Goal: Information Seeking & Learning: Learn about a topic

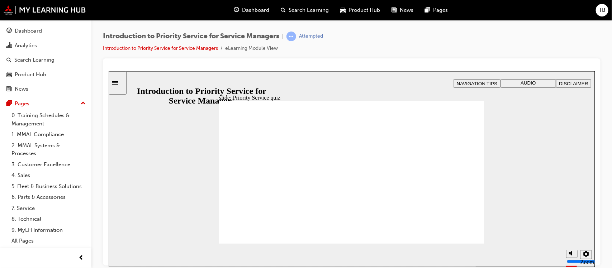
radio input "true"
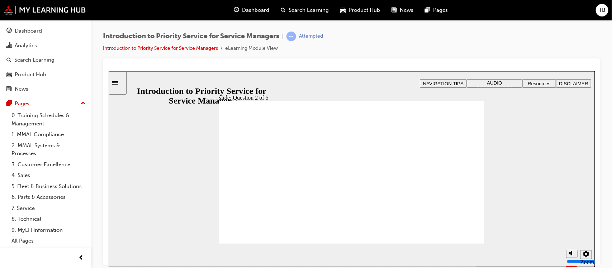
drag, startPoint x: 409, startPoint y: 205, endPoint x: 453, endPoint y: 177, distance: 52.7
drag, startPoint x: 459, startPoint y: 212, endPoint x: 401, endPoint y: 180, distance: 66.1
drag, startPoint x: 348, startPoint y: 213, endPoint x: 352, endPoint y: 186, distance: 26.7
drag, startPoint x: 308, startPoint y: 213, endPoint x: 260, endPoint y: 182, distance: 57.3
drag, startPoint x: 233, startPoint y: 213, endPoint x: 285, endPoint y: 185, distance: 59.2
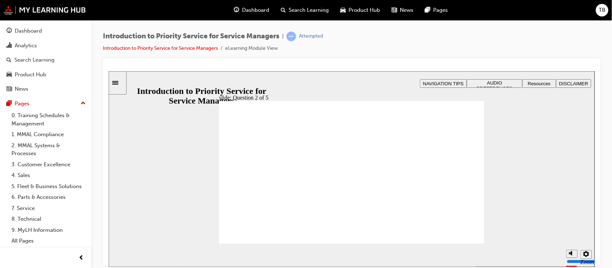
checkbox input "true"
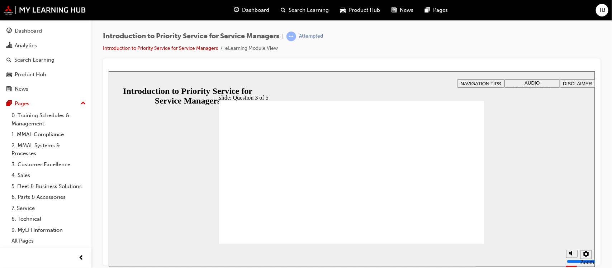
checkbox input "true"
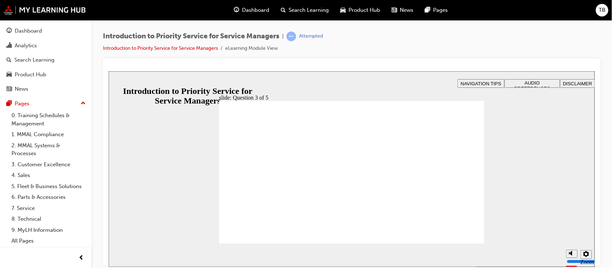
radio input "true"
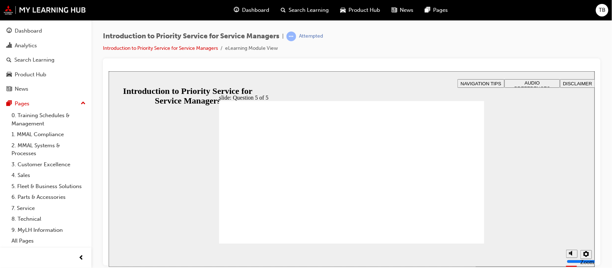
radio input "true"
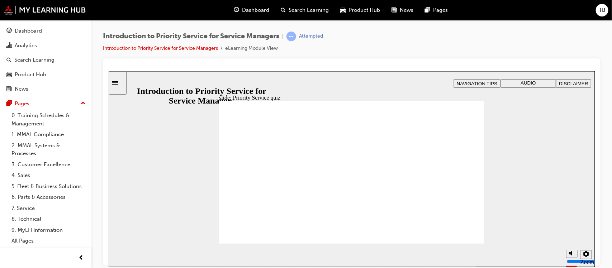
radio input "true"
drag, startPoint x: 246, startPoint y: 212, endPoint x: 298, endPoint y: 176, distance: 63.4
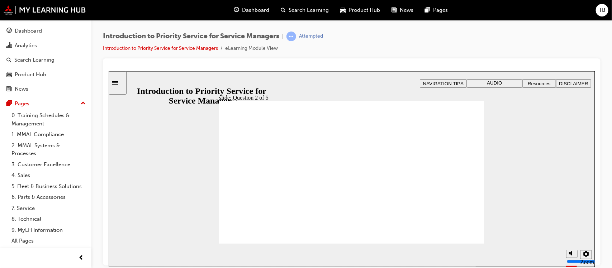
drag, startPoint x: 405, startPoint y: 210, endPoint x: 447, endPoint y: 185, distance: 48.1
drag, startPoint x: 445, startPoint y: 206, endPoint x: 398, endPoint y: 174, distance: 57.2
drag, startPoint x: 348, startPoint y: 209, endPoint x: 350, endPoint y: 181, distance: 28.0
drag, startPoint x: 292, startPoint y: 174, endPoint x: 346, endPoint y: 175, distance: 54.2
drag, startPoint x: 347, startPoint y: 204, endPoint x: 296, endPoint y: 173, distance: 59.5
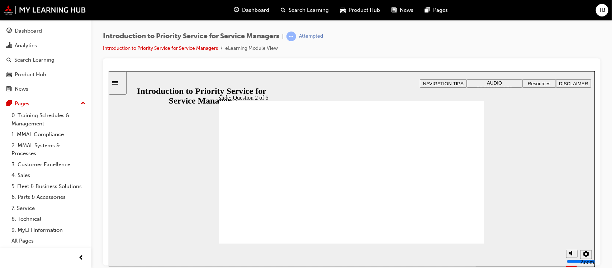
drag, startPoint x: 261, startPoint y: 191, endPoint x: 247, endPoint y: 179, distance: 18.3
drag, startPoint x: 262, startPoint y: 182, endPoint x: 328, endPoint y: 215, distance: 73.4
drag, startPoint x: 293, startPoint y: 175, endPoint x: 246, endPoint y: 165, distance: 48.0
drag, startPoint x: 296, startPoint y: 197, endPoint x: 295, endPoint y: 176, distance: 21.2
drag, startPoint x: 348, startPoint y: 180, endPoint x: 295, endPoint y: 212, distance: 62.4
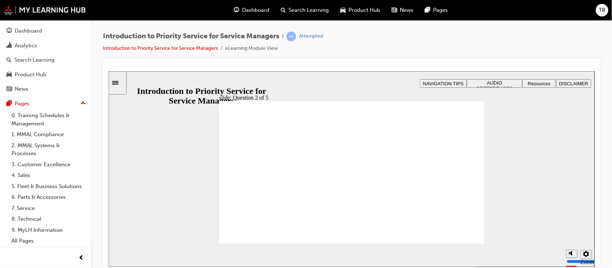
drag, startPoint x: 301, startPoint y: 174, endPoint x: 350, endPoint y: 179, distance: 49.7
drag, startPoint x: 252, startPoint y: 201, endPoint x: 298, endPoint y: 173, distance: 53.6
drag, startPoint x: 341, startPoint y: 171, endPoint x: 333, endPoint y: 218, distance: 48.0
drag, startPoint x: 251, startPoint y: 171, endPoint x: 360, endPoint y: 175, distance: 109.8
drag, startPoint x: 292, startPoint y: 206, endPoint x: 253, endPoint y: 182, distance: 46.2
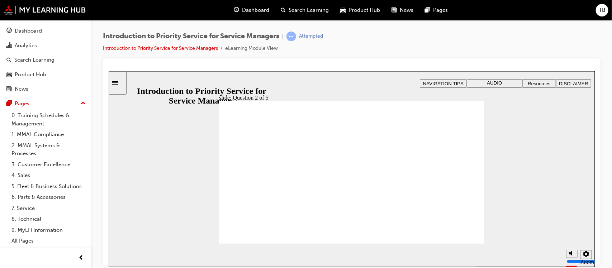
checkbox input "true"
drag, startPoint x: 260, startPoint y: 154, endPoint x: 257, endPoint y: 158, distance: 4.6
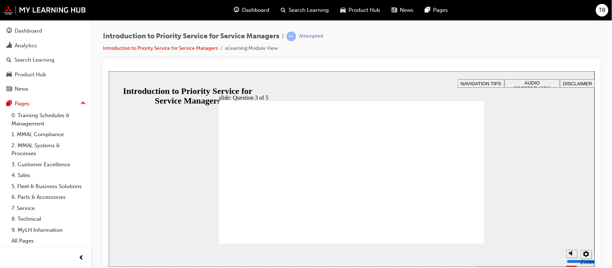
checkbox input "true"
drag, startPoint x: 253, startPoint y: 196, endPoint x: 253, endPoint y: 204, distance: 8.3
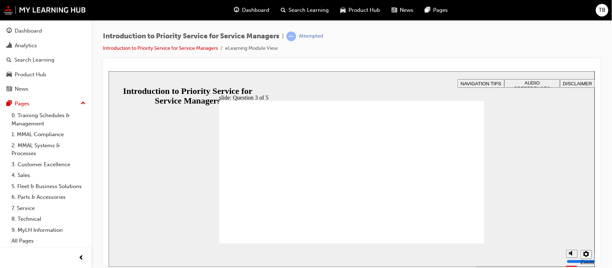
checkbox input "true"
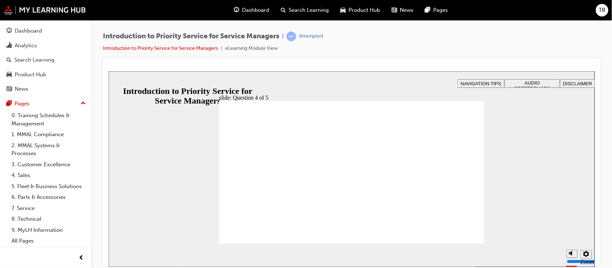
radio input "false"
radio input "true"
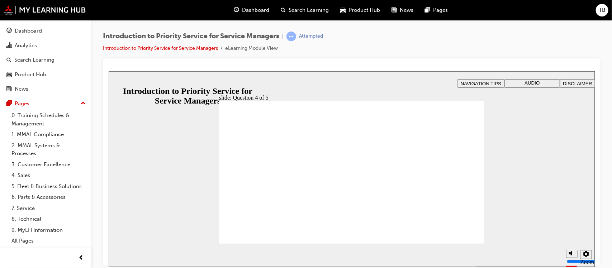
radio input "true"
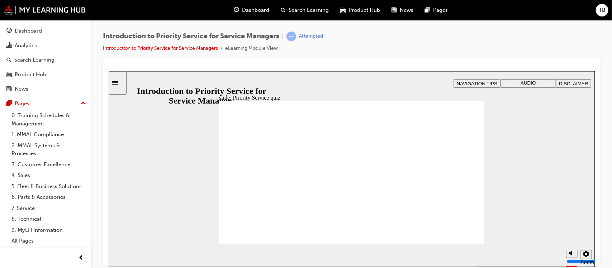
radio input "true"
drag, startPoint x: 451, startPoint y: 214, endPoint x: 402, endPoint y: 180, distance: 60.1
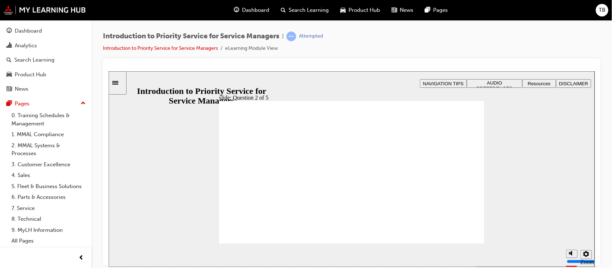
drag, startPoint x: 407, startPoint y: 210, endPoint x: 457, endPoint y: 180, distance: 58.8
drag, startPoint x: 310, startPoint y: 210, endPoint x: 308, endPoint y: 181, distance: 29.1
drag, startPoint x: 359, startPoint y: 215, endPoint x: 256, endPoint y: 186, distance: 106.8
drag, startPoint x: 251, startPoint y: 208, endPoint x: 353, endPoint y: 180, distance: 106.4
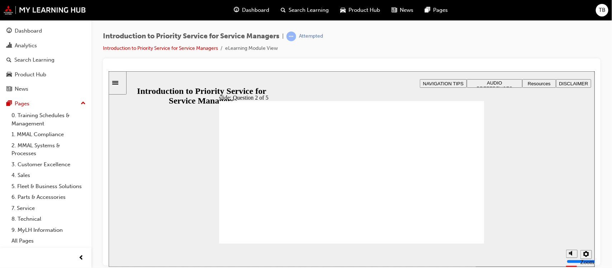
checkbox input "true"
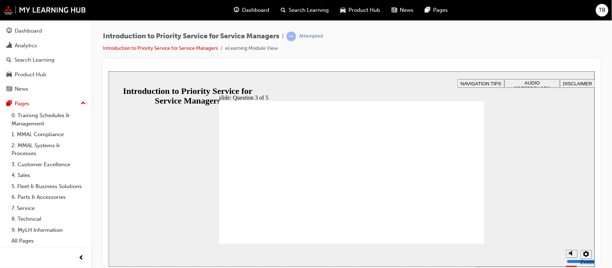
radio input "true"
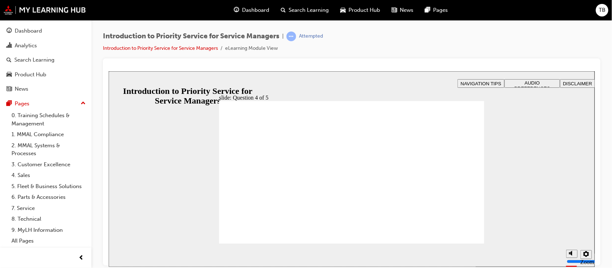
radio input "true"
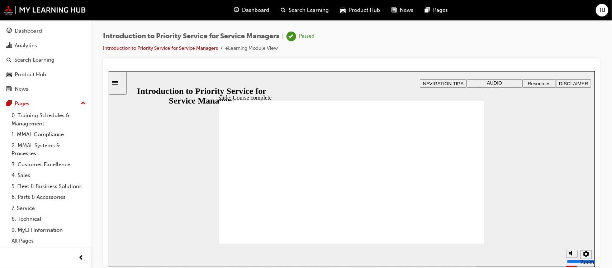
click at [38, 207] on link "7. Service" at bounding box center [49, 208] width 80 height 11
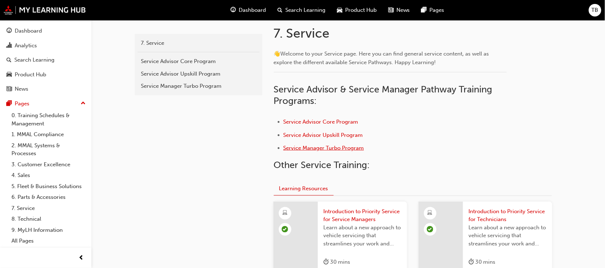
scroll to position [148, 0]
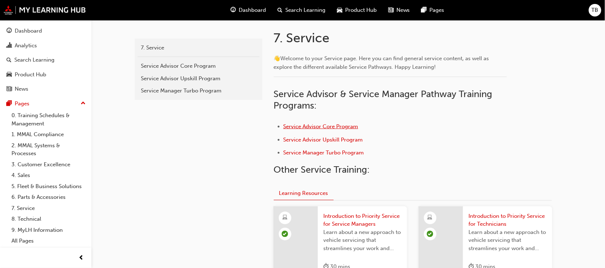
click at [317, 124] on span "Service Advisor Core Program" at bounding box center [321, 126] width 75 height 6
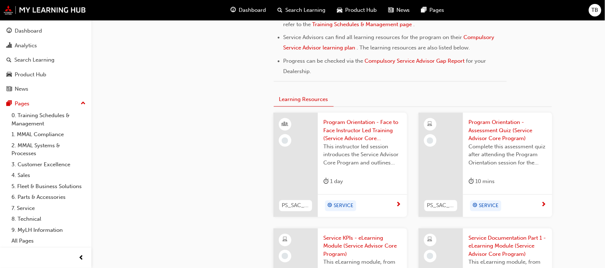
scroll to position [403, 0]
click at [490, 133] on span "Program Orientation - Assessment Quiz (Service Advisor Core Program)" at bounding box center [508, 131] width 78 height 24
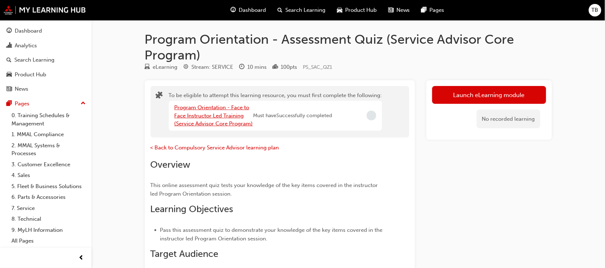
click at [236, 117] on link "Program Orientation - Face to Face Instructor Led Training (Service Advisor Cor…" at bounding box center [214, 115] width 79 height 23
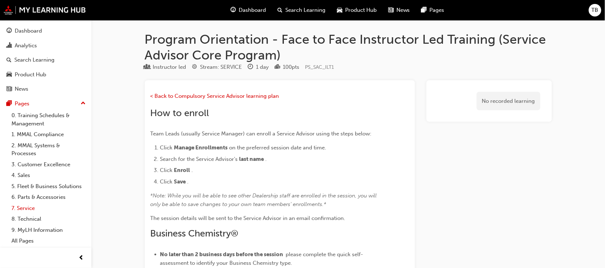
click at [33, 213] on link "7. Service" at bounding box center [49, 208] width 80 height 11
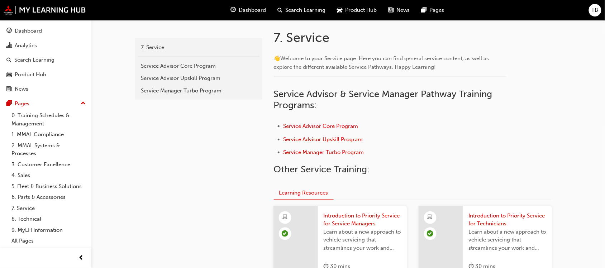
scroll to position [148, 0]
click at [187, 79] on div "Service Advisor Upskill Program" at bounding box center [198, 79] width 115 height 8
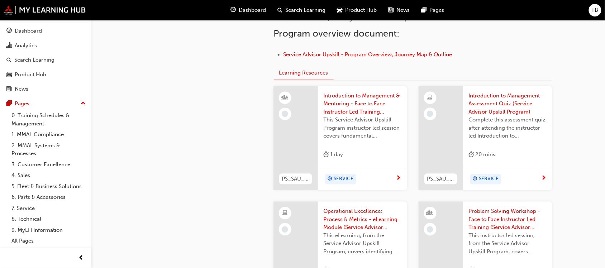
scroll to position [403, 0]
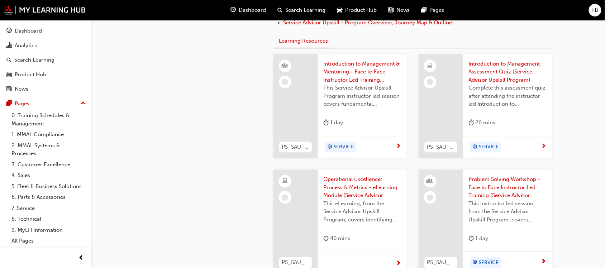
click at [499, 70] on span "Introduction to Management - Assessment Quiz (Service Advisor Upskill Program)" at bounding box center [508, 72] width 78 height 24
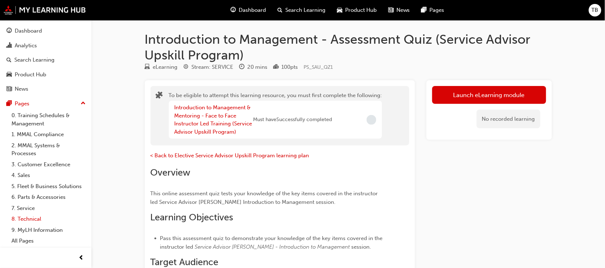
click at [32, 220] on link "8. Technical" at bounding box center [49, 219] width 80 height 11
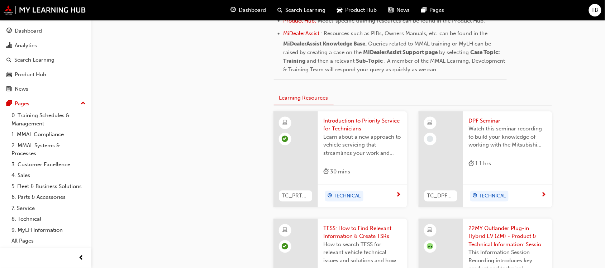
scroll to position [416, 0]
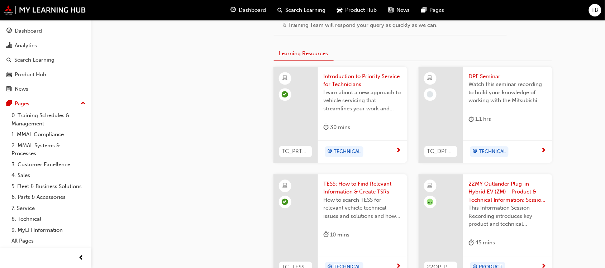
click at [483, 77] on span "DPF Seminar" at bounding box center [508, 76] width 78 height 8
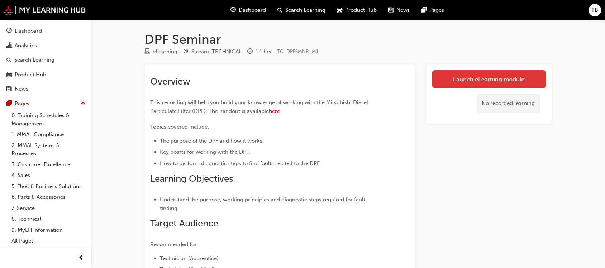
click at [486, 77] on link "Launch eLearning module" at bounding box center [489, 79] width 114 height 18
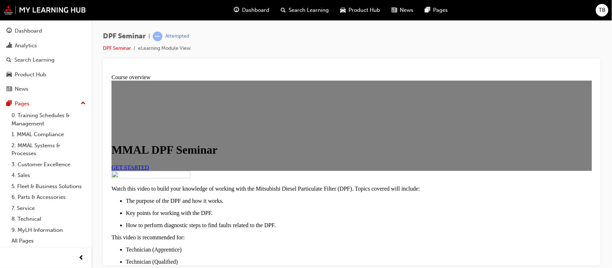
scroll to position [90, 0]
click at [149, 164] on link "GET STARTED" at bounding box center [130, 167] width 38 height 6
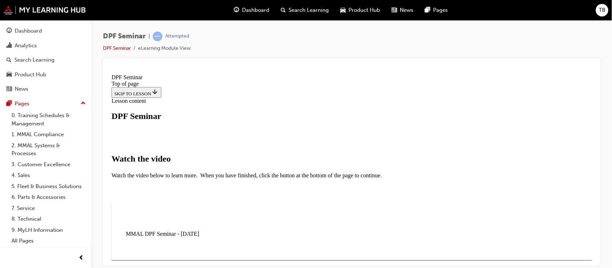
click at [221, 51] on div "DPF Seminar | Attempted DPF Seminar eLearning Module View" at bounding box center [352, 45] width 498 height 27
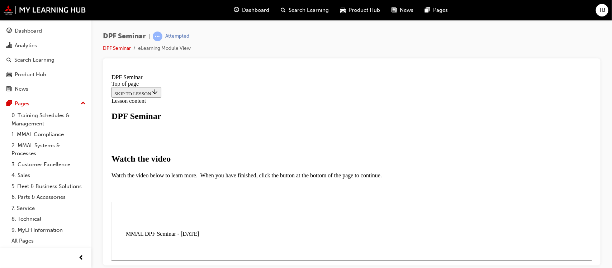
scroll to position [134, 0]
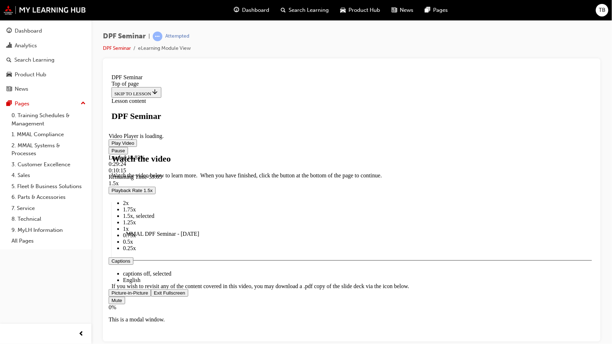
click at [153, 268] on span "Video player" at bounding box center [153, 292] width 0 height 5
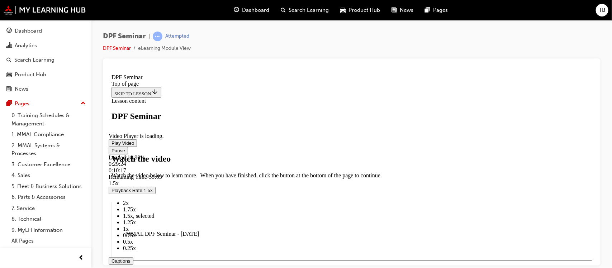
scroll to position [269, 0]
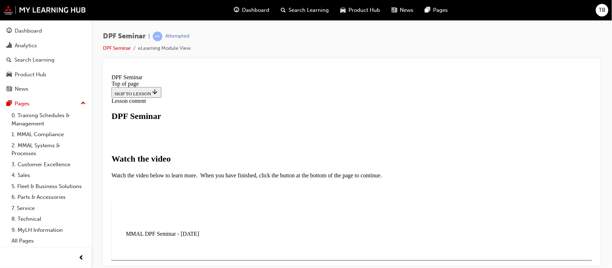
click at [233, 224] on video "Video player" at bounding box center [179, 251] width 108 height 54
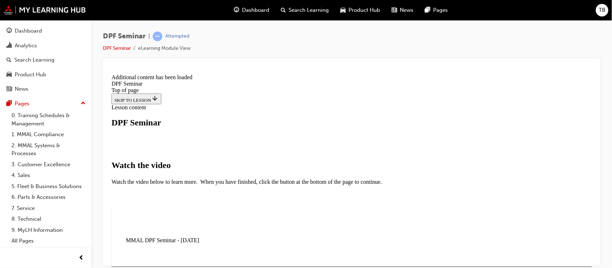
scroll to position [409, 0]
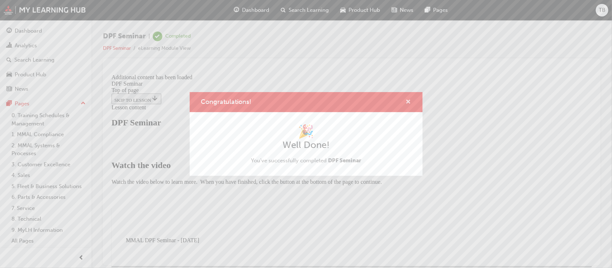
click at [408, 103] on span "cross-icon" at bounding box center [408, 102] width 5 height 6
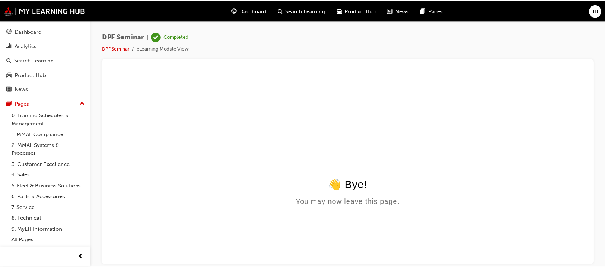
scroll to position [0, 0]
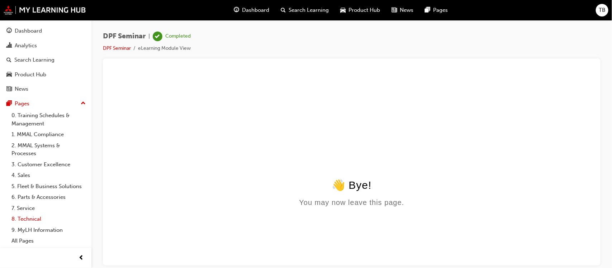
click at [34, 219] on link "8. Technical" at bounding box center [49, 219] width 80 height 11
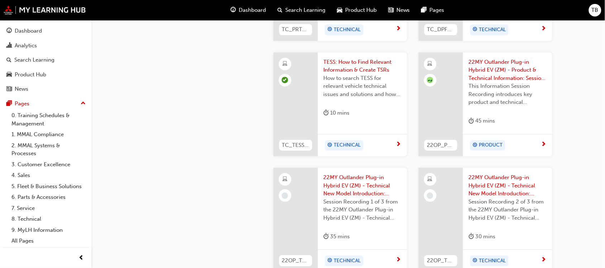
scroll to position [538, 0]
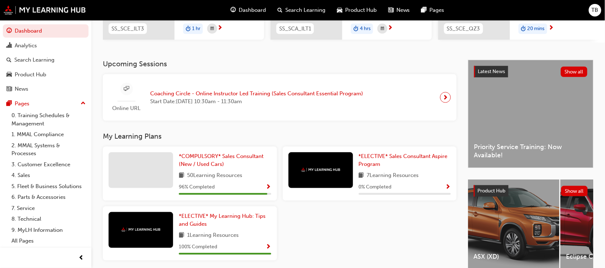
scroll to position [134, 0]
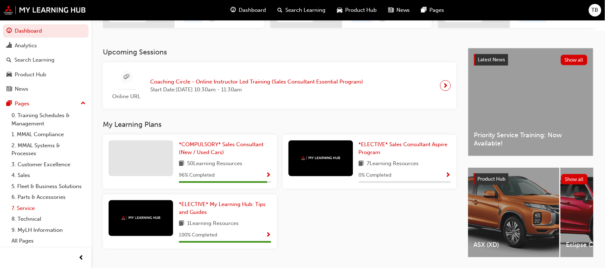
click at [28, 209] on link "7. Service" at bounding box center [49, 208] width 80 height 11
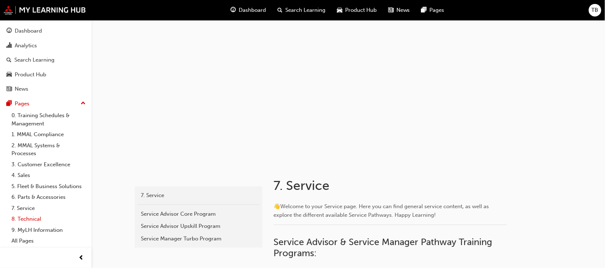
click at [28, 223] on link "8. Technical" at bounding box center [49, 219] width 80 height 11
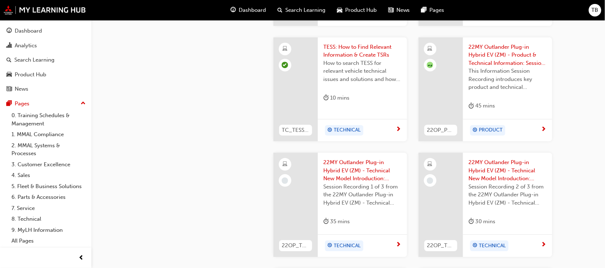
scroll to position [538, 0]
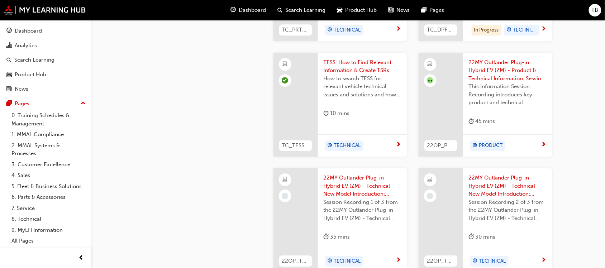
click at [592, 7] on span "TB" at bounding box center [595, 10] width 7 height 8
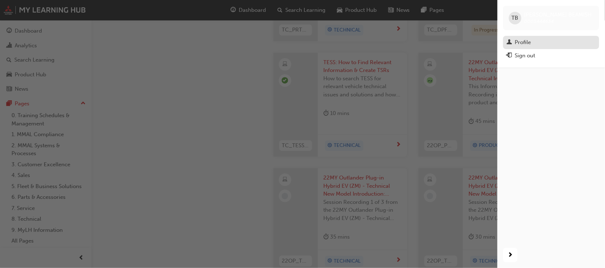
click at [522, 38] on div "Profile" at bounding box center [523, 42] width 16 height 8
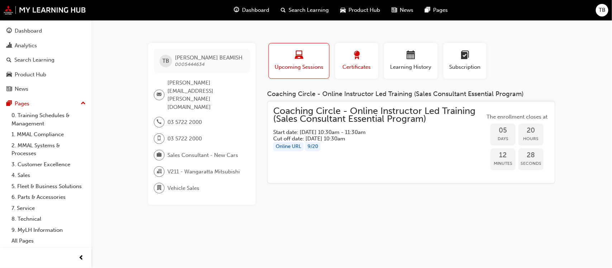
click at [365, 63] on span "Certificates" at bounding box center [357, 67] width 32 height 8
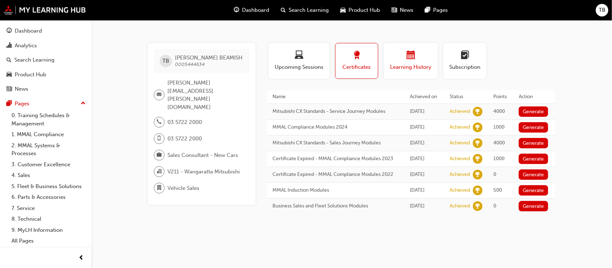
click at [418, 54] on div "button" at bounding box center [410, 56] width 43 height 11
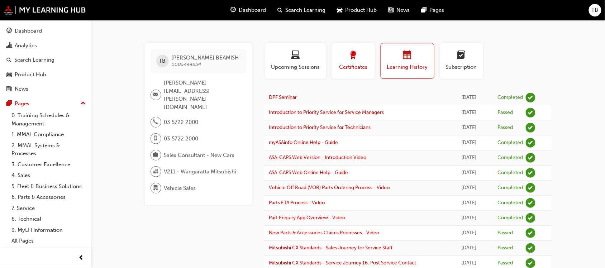
click at [355, 65] on span "Certificates" at bounding box center [353, 67] width 32 height 8
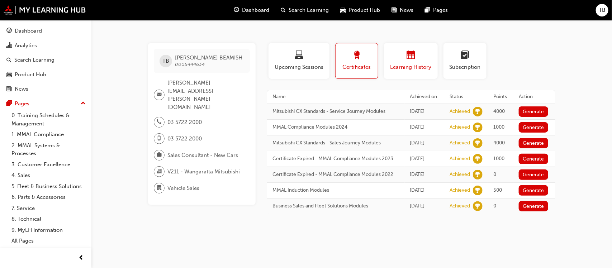
click at [413, 62] on div "Learning History" at bounding box center [410, 61] width 43 height 20
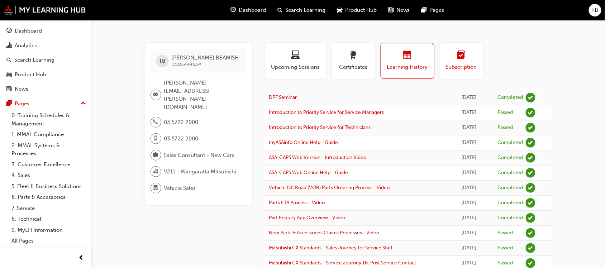
click at [455, 59] on div "button" at bounding box center [462, 56] width 32 height 11
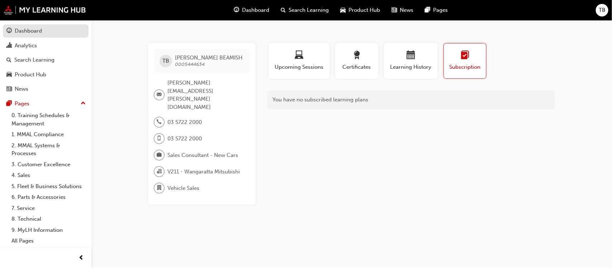
click at [35, 31] on div "Dashboard" at bounding box center [28, 31] width 27 height 8
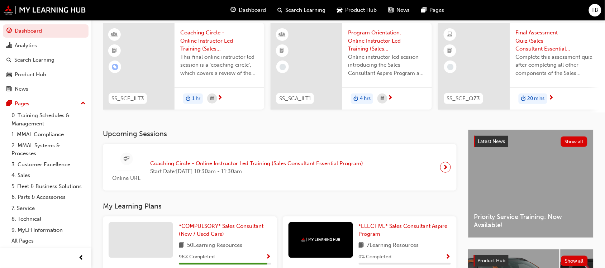
scroll to position [160, 0]
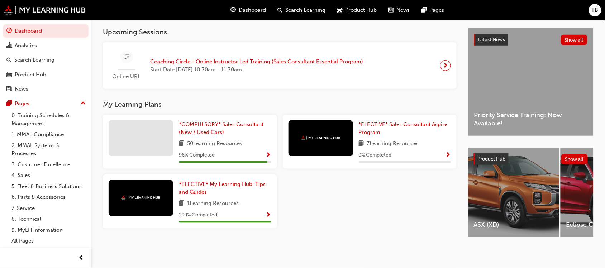
click at [318, 14] on span "Search Learning" at bounding box center [305, 10] width 40 height 8
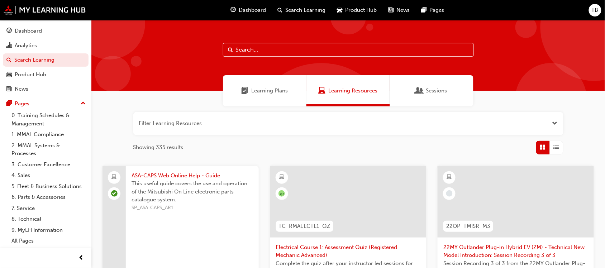
click at [458, 124] on button "button" at bounding box center [348, 123] width 430 height 23
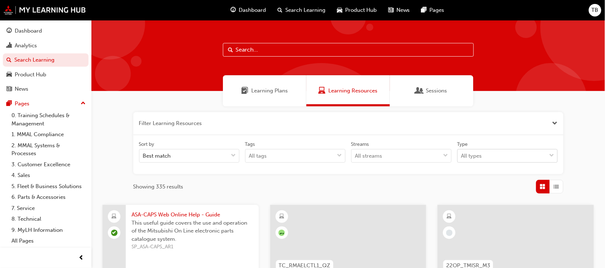
click at [491, 155] on div "All types" at bounding box center [502, 156] width 89 height 13
click at [462, 155] on input "Type All types" at bounding box center [461, 156] width 1 height 6
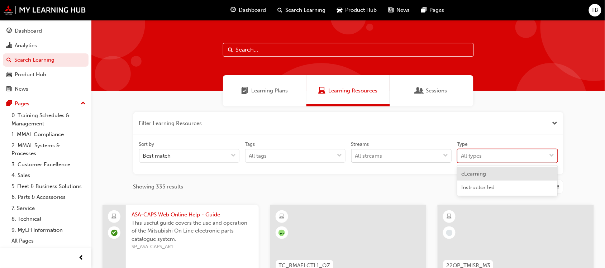
click at [419, 156] on div "All streams" at bounding box center [396, 156] width 89 height 13
click at [356, 156] on input "Streams All streams" at bounding box center [355, 156] width 1 height 6
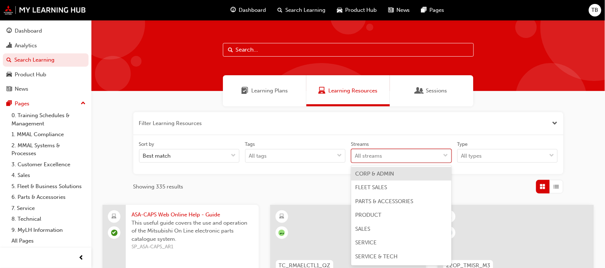
scroll to position [8, 0]
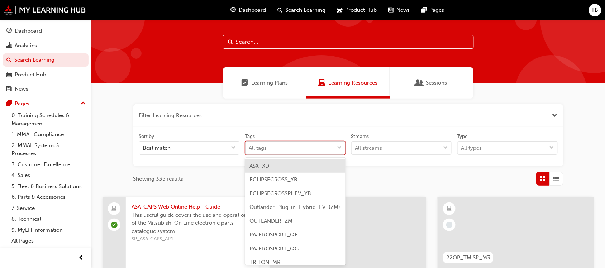
click at [307, 147] on div "All tags" at bounding box center [290, 148] width 89 height 13
click at [250, 147] on input "Tags option ASX_XD focused, 1 of 9. 9 results available. Use Up and Down to cho…" at bounding box center [249, 148] width 1 height 6
click at [515, 151] on div "All types" at bounding box center [502, 148] width 89 height 13
click at [462, 151] on input "Type All types" at bounding box center [461, 148] width 1 height 6
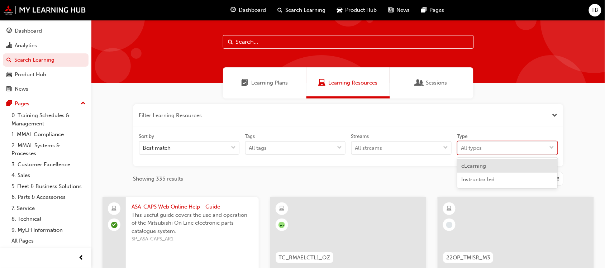
click at [556, 115] on span "Close the filter" at bounding box center [554, 115] width 5 height 8
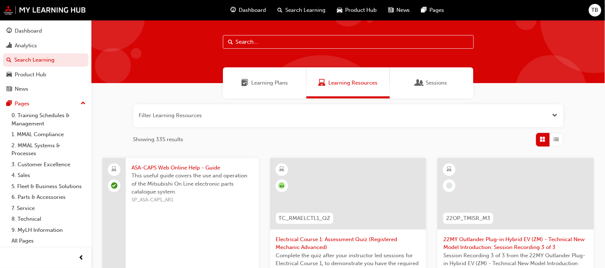
click at [555, 115] on span "Open the filter" at bounding box center [554, 115] width 5 height 8
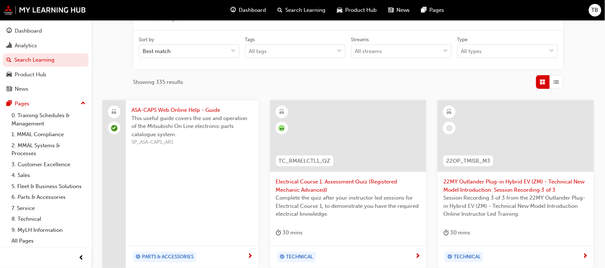
scroll to position [53, 0]
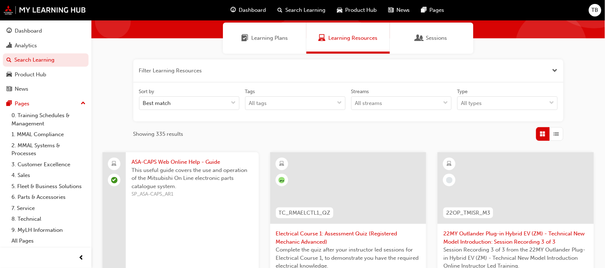
click at [556, 134] on span "List" at bounding box center [556, 134] width 5 height 8
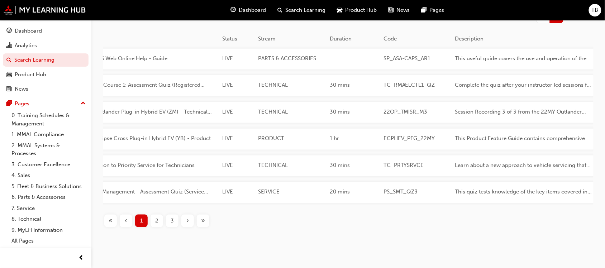
scroll to position [193, 0]
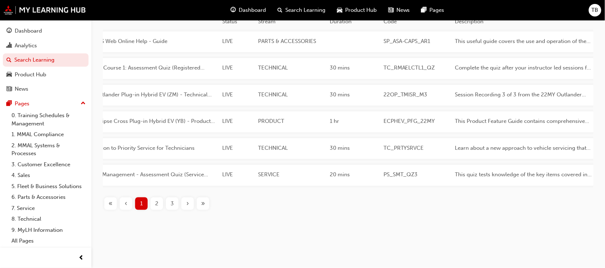
click at [171, 203] on span "3" at bounding box center [172, 204] width 3 height 8
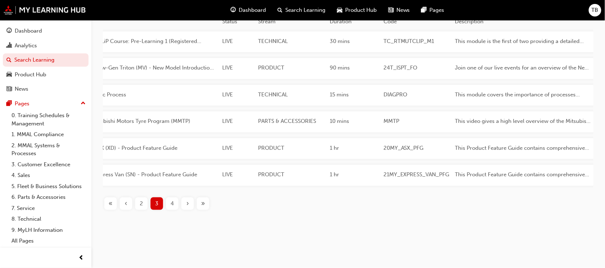
click at [173, 205] on span "4" at bounding box center [172, 204] width 3 height 8
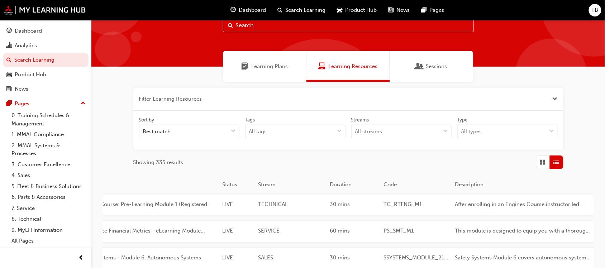
scroll to position [45, 0]
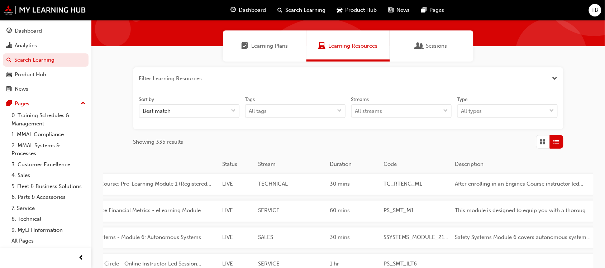
click at [302, 13] on span "Search Learning" at bounding box center [305, 10] width 40 height 8
click at [423, 49] on span "Sessions" at bounding box center [419, 46] width 7 height 8
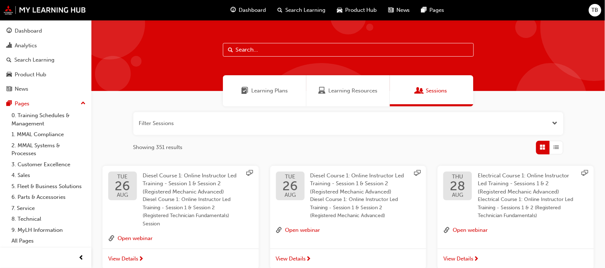
click at [456, 121] on button "button" at bounding box center [348, 123] width 430 height 23
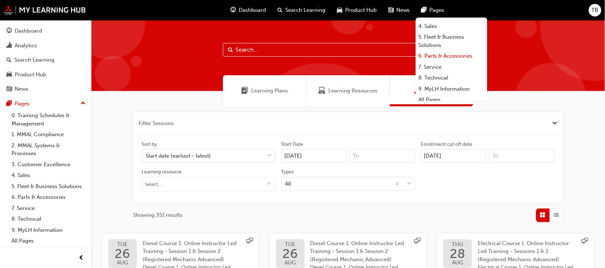
scroll to position [60, 0]
click at [437, 95] on link "All Pages" at bounding box center [452, 96] width 72 height 11
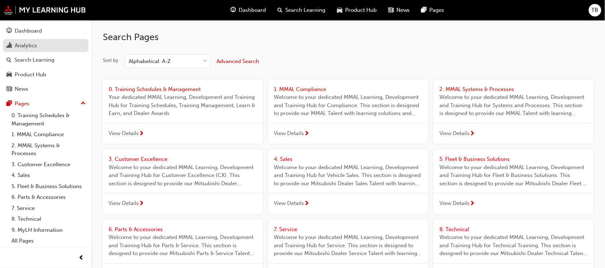
click at [28, 47] on div "Analytics" at bounding box center [26, 46] width 22 height 8
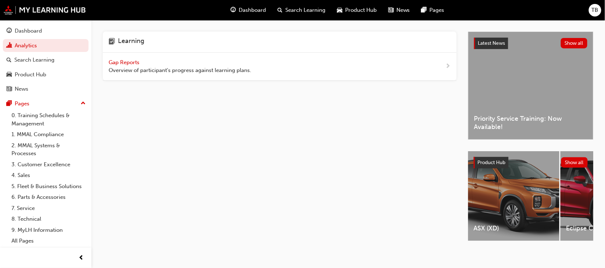
click at [119, 64] on span "Gap Reports" at bounding box center [125, 62] width 32 height 6
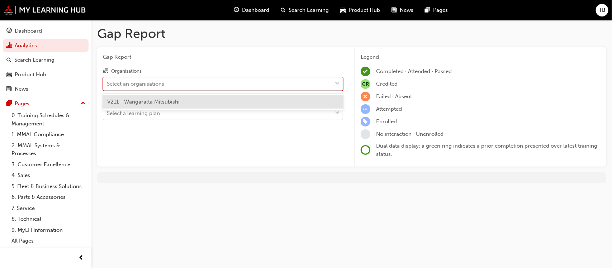
click at [124, 79] on div "Select an organisations" at bounding box center [217, 83] width 229 height 13
click at [108, 80] on input "Organisations option V211 - Wangaratta Mitsubishi focused, 1 of 1. 1 result ava…" at bounding box center [107, 83] width 1 height 6
click at [137, 99] on span "V211 - Wangaratta Mitsubishi" at bounding box center [143, 102] width 72 height 6
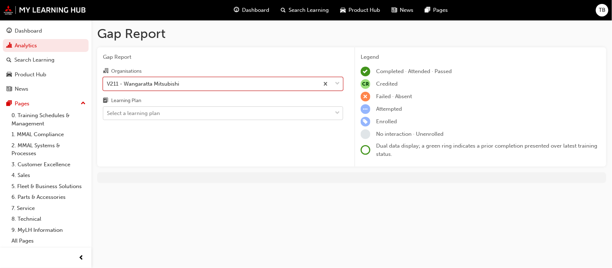
click at [160, 112] on div "Select a learning plan" at bounding box center [133, 113] width 53 height 8
click at [108, 112] on input "Learning Plan Select a learning plan" at bounding box center [107, 113] width 1 height 6
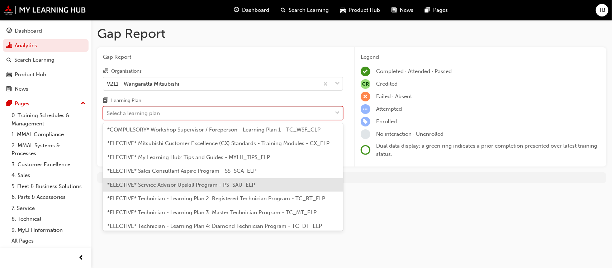
scroll to position [350, 0]
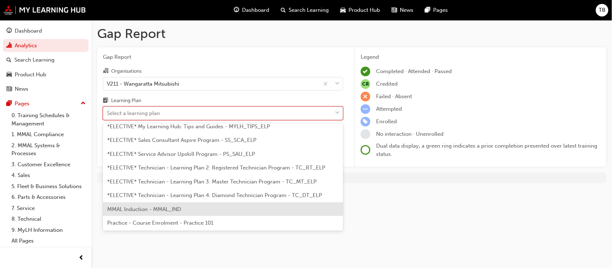
click at [168, 207] on span "MMAL Induction - MMAL_IND" at bounding box center [144, 209] width 74 height 6
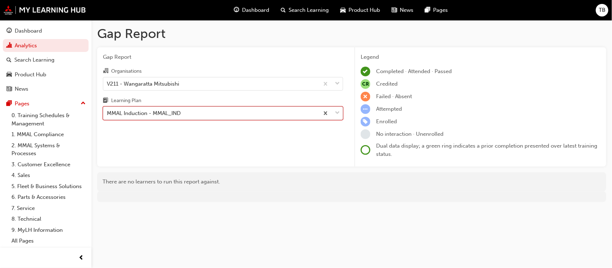
click at [185, 116] on div "MMAL Induction - MMAL_IND" at bounding box center [211, 113] width 216 height 13
click at [108, 116] on input "Learning Plan option MMAL Induction - MMAL_IND, selected. 0 results available. …" at bounding box center [107, 113] width 1 height 6
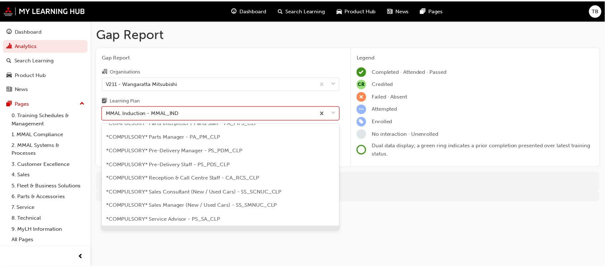
scroll to position [205, 0]
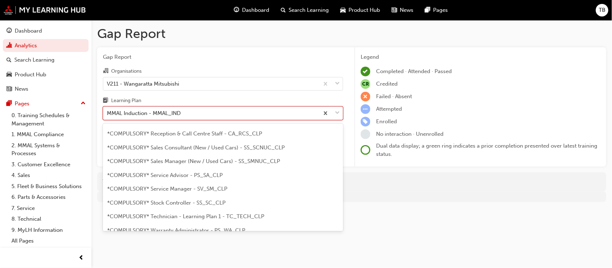
click at [187, 178] on span "*COMPULSORY* Service Advisor - PS_SA_CLP" at bounding box center [164, 175] width 115 height 6
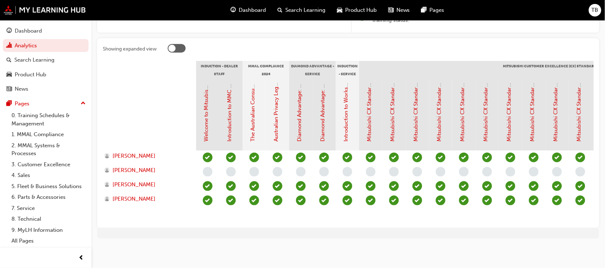
click at [177, 49] on div at bounding box center [177, 48] width 18 height 9
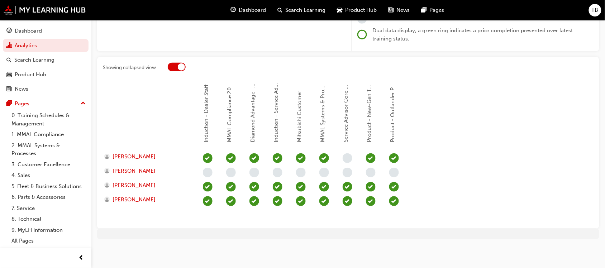
click at [182, 65] on div at bounding box center [181, 66] width 7 height 7
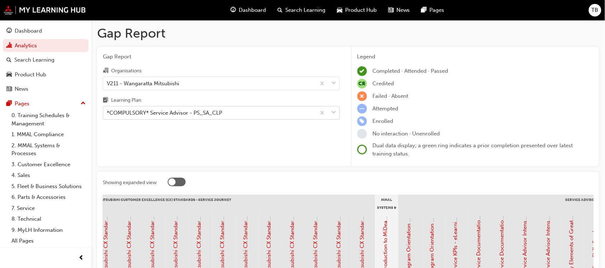
scroll to position [0, 0]
click at [303, 11] on span "Search Learning" at bounding box center [305, 10] width 40 height 8
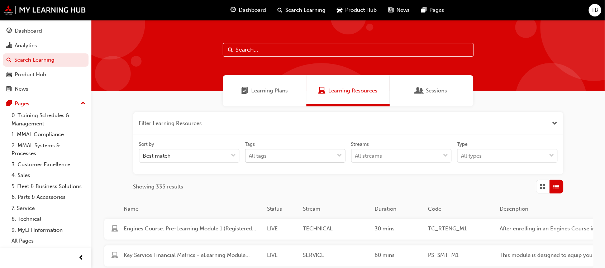
click at [284, 157] on div "All tags" at bounding box center [295, 156] width 100 height 14
click at [250, 157] on input "Tags All tags" at bounding box center [249, 156] width 1 height 6
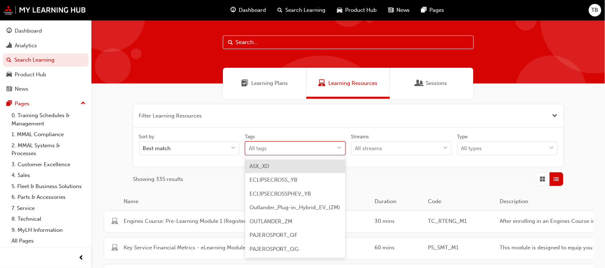
scroll to position [8, 0]
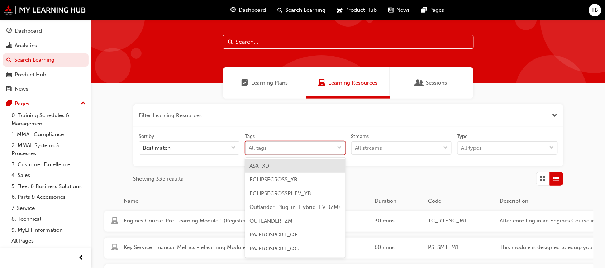
click at [281, 147] on div "All tags" at bounding box center [290, 148] width 89 height 13
click at [250, 147] on input "Tags option ASX_XD focused, 1 of 9. 9 results available. Use Up and Down to cho…" at bounding box center [249, 148] width 1 height 6
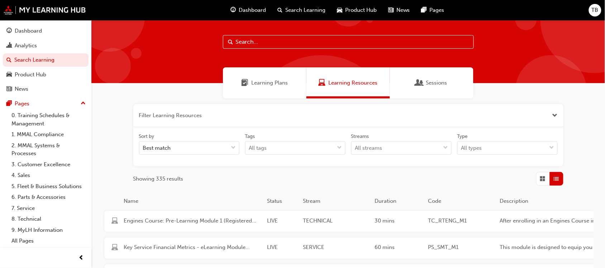
click at [539, 177] on div "button" at bounding box center [543, 179] width 14 height 14
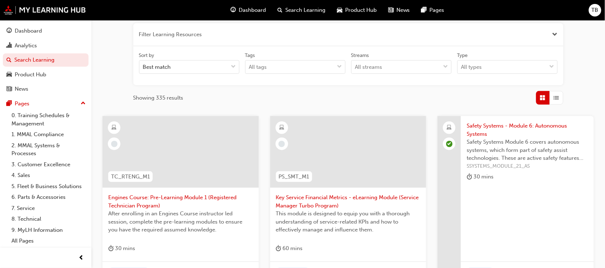
scroll to position [134, 0]
